Goal: Task Accomplishment & Management: Manage account settings

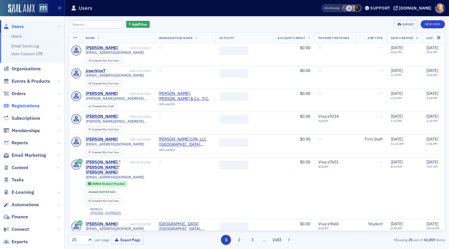
click at [26, 106] on span "Registrations" at bounding box center [26, 106] width 28 height 6
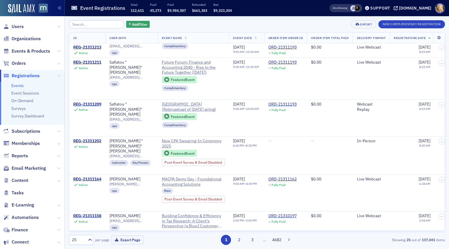
scroll to position [594, 0]
click at [105, 23] on input "search" at bounding box center [96, 24] width 55 height 8
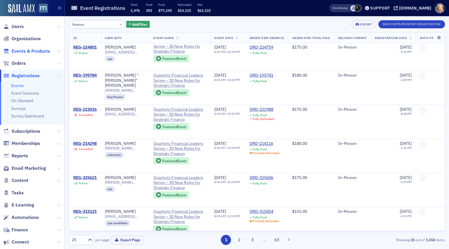
type input "finance"
click at [23, 50] on span "Events & Products" at bounding box center [31, 51] width 39 height 6
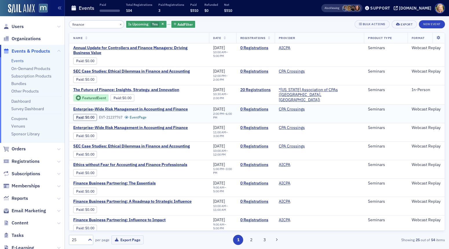
scroll to position [1, 0]
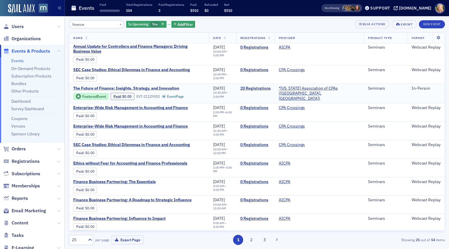
type input "finance"
click at [175, 88] on span "The Future of Finance: Insights, Strategy, and Innovation" at bounding box center [126, 88] width 106 height 5
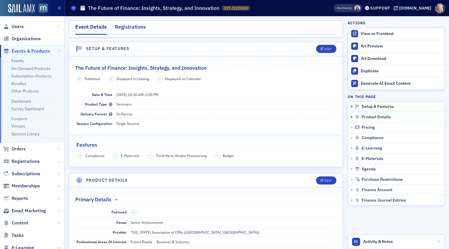
click at [130, 26] on div "Registrations" at bounding box center [130, 28] width 31 height 11
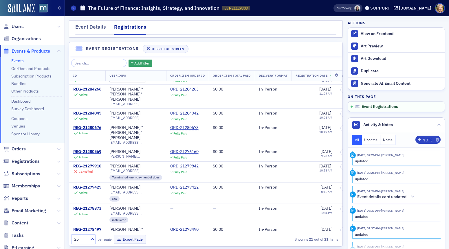
scroll to position [237, 0]
